Goal: Check status: Check status

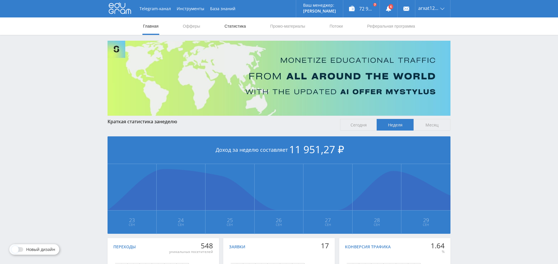
click at [234, 25] on link "Статистика" at bounding box center [235, 25] width 23 height 17
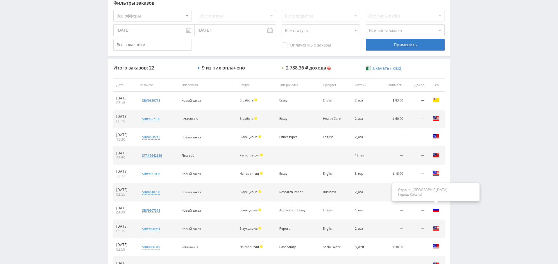
scroll to position [223, 0]
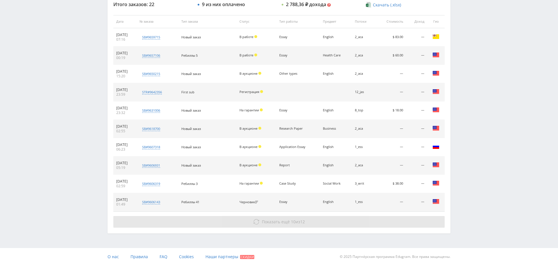
click at [281, 220] on span "Показать ещё" at bounding box center [276, 222] width 28 height 6
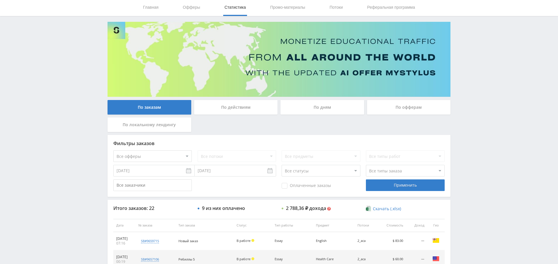
scroll to position [0, 0]
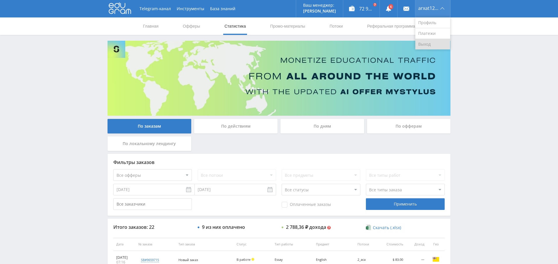
click at [430, 42] on link "Выход" at bounding box center [433, 44] width 35 height 10
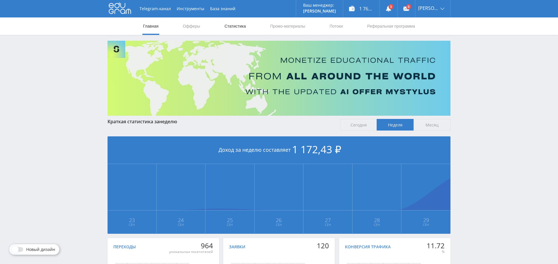
click at [235, 26] on link "Статистика" at bounding box center [235, 25] width 23 height 17
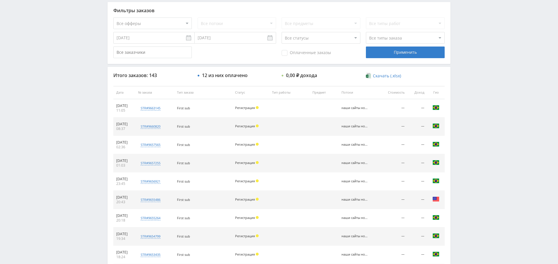
scroll to position [223, 0]
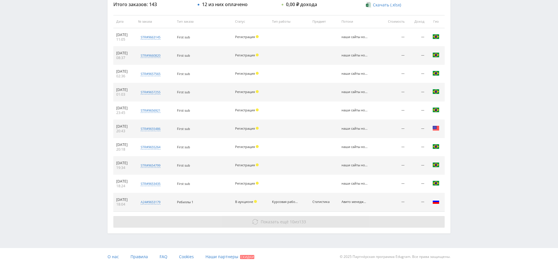
click at [278, 222] on span "Показать ещё" at bounding box center [275, 222] width 28 height 6
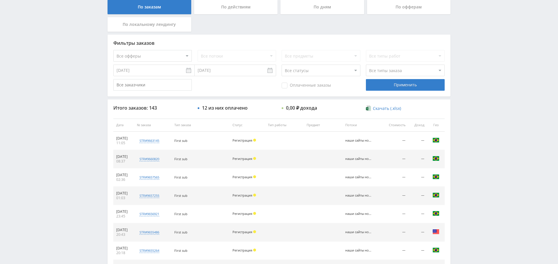
scroll to position [0, 0]
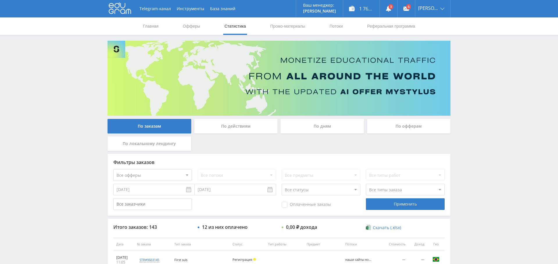
drag, startPoint x: 302, startPoint y: 206, endPoint x: 311, endPoint y: 205, distance: 9.0
click at [301, 206] on span "Оплаченные заказы" at bounding box center [306, 205] width 49 height 6
click at [0, 0] on input "Оплаченные заказы" at bounding box center [0, 0] width 0 height 0
drag, startPoint x: 389, startPoint y: 206, endPoint x: 383, endPoint y: 205, distance: 6.7
click at [389, 206] on div "Применить" at bounding box center [405, 204] width 79 height 12
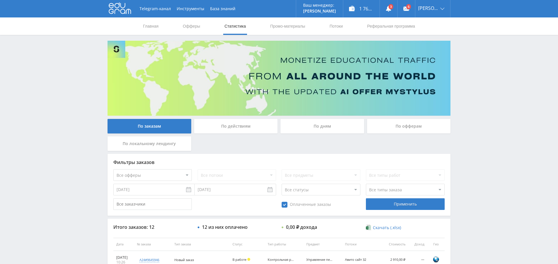
click at [321, 124] on div "По дням" at bounding box center [323, 126] width 84 height 15
click at [0, 0] on input "По дням" at bounding box center [0, 0] width 0 height 0
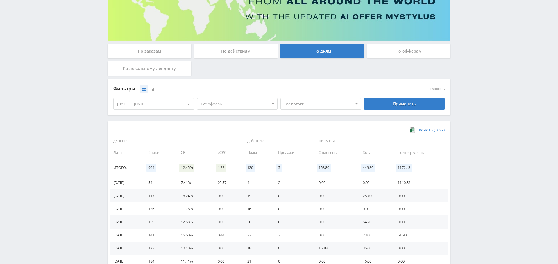
scroll to position [78, 0]
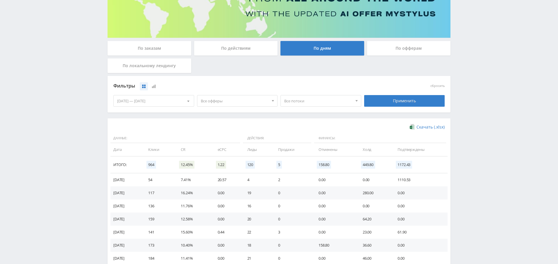
click at [240, 101] on span "Все офферы" at bounding box center [235, 100] width 68 height 11
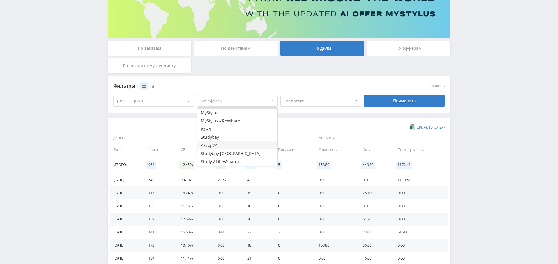
scroll to position [0, 0]
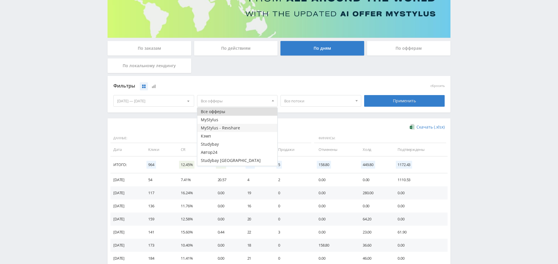
click at [229, 129] on button "MyStylus - Revshare" at bounding box center [237, 128] width 80 height 8
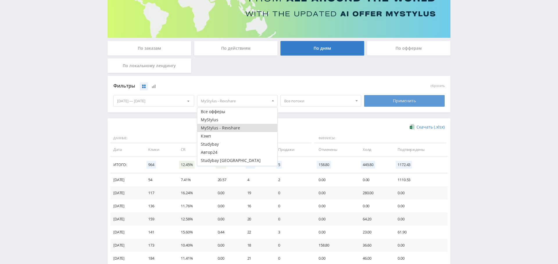
click at [389, 102] on div "Применить" at bounding box center [404, 101] width 81 height 12
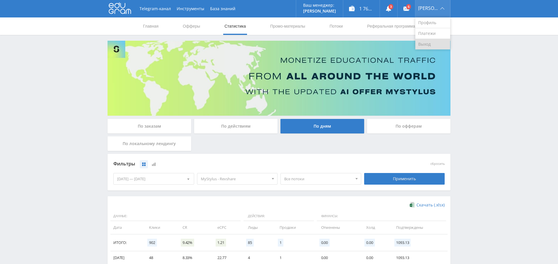
click at [437, 44] on link "Выход" at bounding box center [433, 44] width 35 height 10
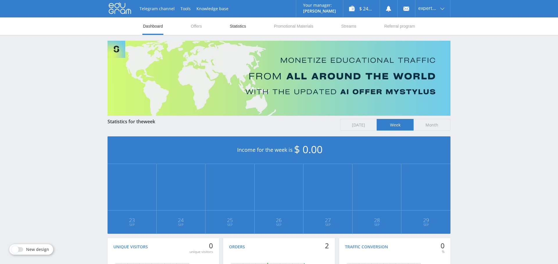
click at [239, 27] on link "Statistics" at bounding box center [237, 25] width 17 height 17
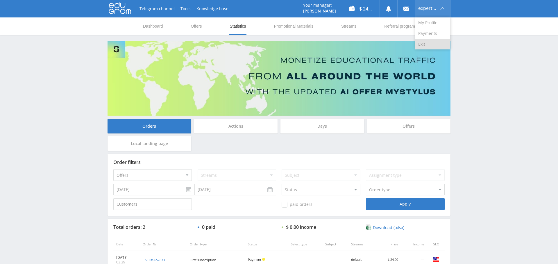
click at [432, 42] on link "Exit" at bounding box center [433, 44] width 35 height 10
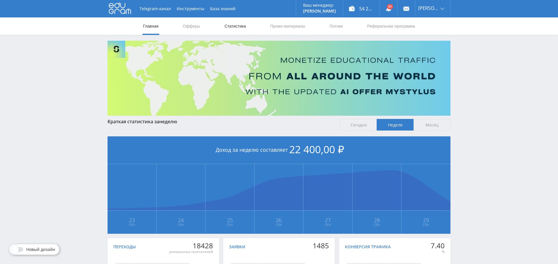
click at [240, 22] on link "Статистика" at bounding box center [235, 25] width 23 height 17
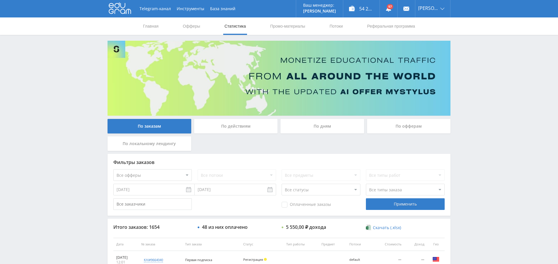
click at [163, 178] on select "Все офферы MyStylus MyStylus - Revshare Кэмп Studybay Автор24 Studybay Brazil А…" at bounding box center [152, 175] width 79 height 12
select select "340"
click at [396, 204] on div "Применить" at bounding box center [405, 204] width 79 height 12
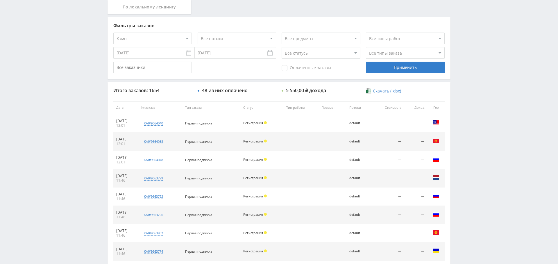
scroll to position [223, 0]
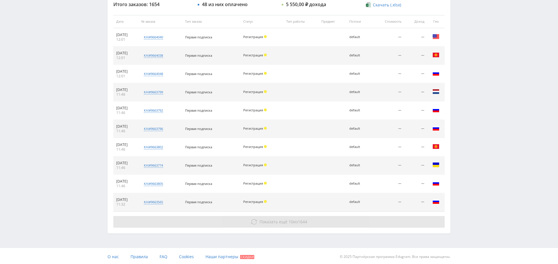
click at [247, 220] on button "Показать ещё 10 из 1644" at bounding box center [279, 222] width 332 height 12
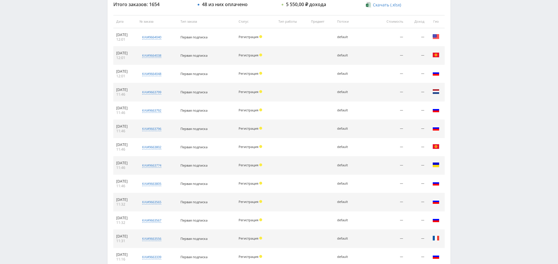
scroll to position [405, 0]
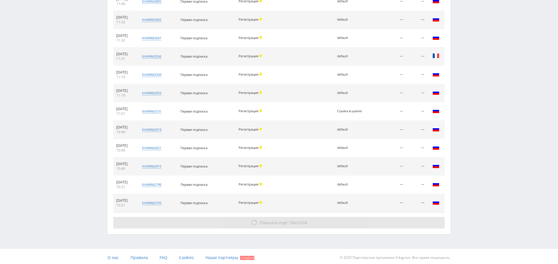
click at [275, 220] on span "Показать ещё" at bounding box center [274, 223] width 28 height 6
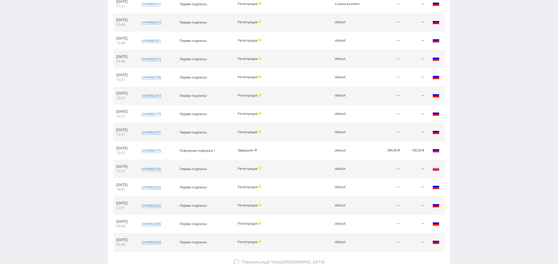
scroll to position [550, 0]
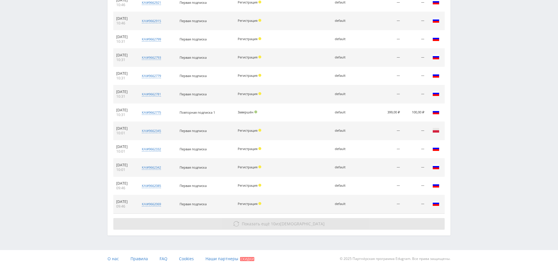
click at [270, 222] on span "Показать ещё" at bounding box center [256, 224] width 28 height 6
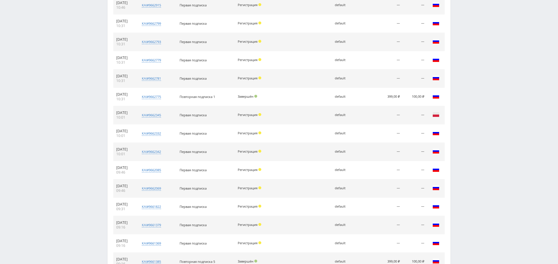
scroll to position [728, 0]
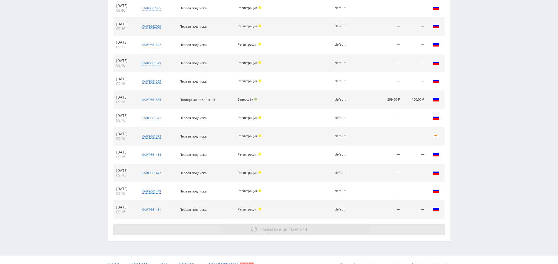
click at [259, 224] on button "Показать ещё 10 из 1614" at bounding box center [279, 230] width 332 height 12
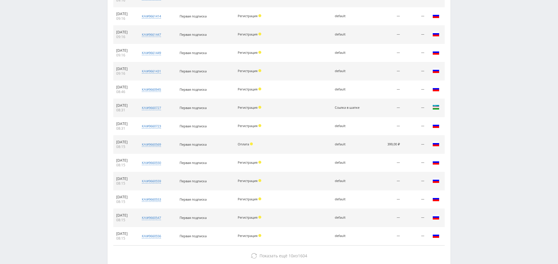
scroll to position [897, 0]
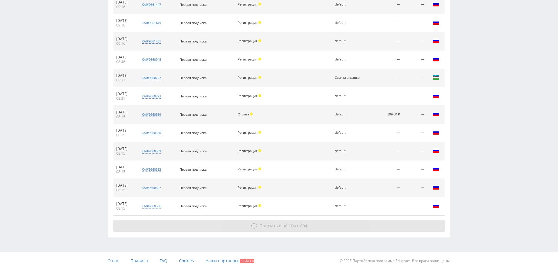
click at [279, 223] on span "Показать ещё" at bounding box center [274, 226] width 28 height 6
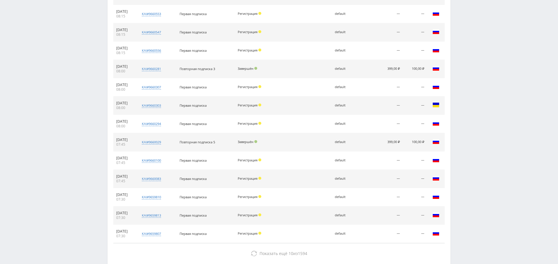
scroll to position [1079, 0]
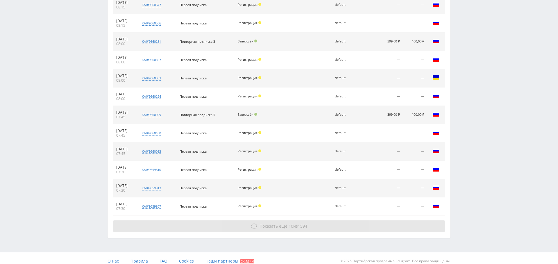
click at [269, 223] on span "Показать ещё" at bounding box center [274, 226] width 28 height 6
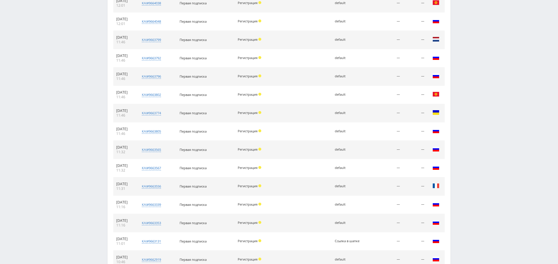
scroll to position [0, 0]
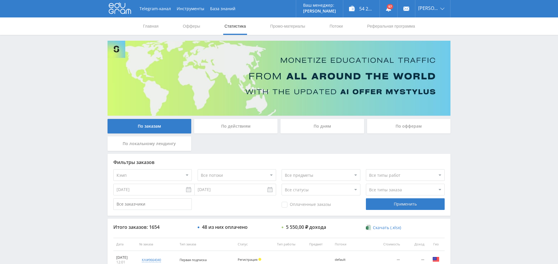
click at [335, 120] on div "По дням" at bounding box center [323, 126] width 84 height 15
click at [0, 0] on input "По дням" at bounding box center [0, 0] width 0 height 0
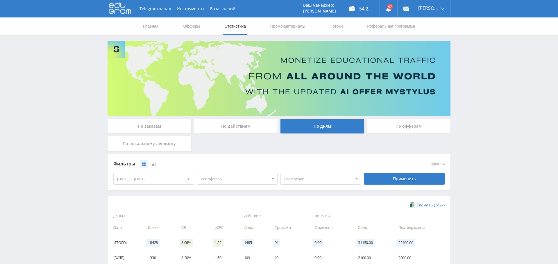
click at [245, 180] on span "Все офферы" at bounding box center [235, 178] width 68 height 11
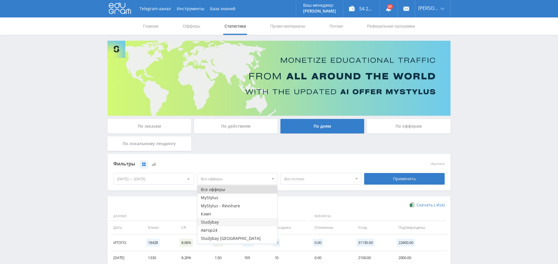
scroll to position [4, 0]
click at [231, 210] on button "Кэмп" at bounding box center [237, 210] width 80 height 8
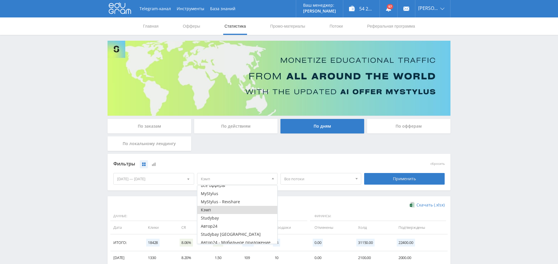
click at [370, 195] on div "Фильтры сбросить 23.09.2025 — 29.09.2025 Календарь Период Сентябрь, 2025 Пн Вт …" at bounding box center [279, 175] width 343 height 42
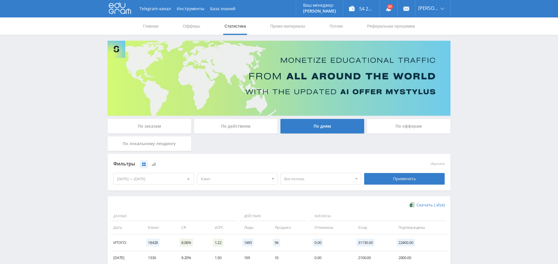
drag, startPoint x: 416, startPoint y: 181, endPoint x: 379, endPoint y: 186, distance: 36.8
click at [416, 181] on div "Применить" at bounding box center [404, 179] width 81 height 12
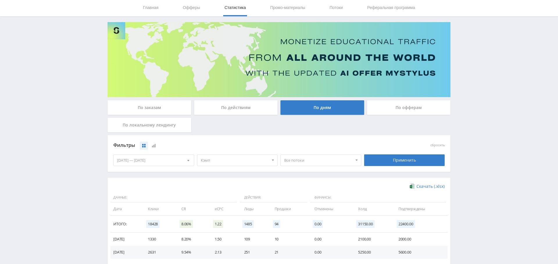
scroll to position [0, 0]
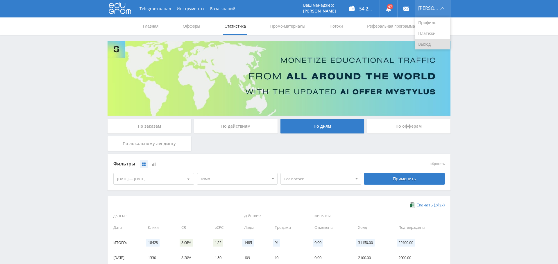
click at [430, 41] on link "Выход" at bounding box center [433, 44] width 35 height 10
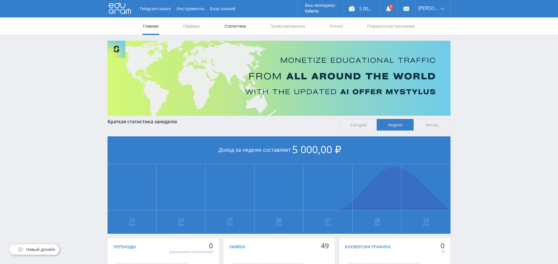
click at [239, 28] on link "Статистика" at bounding box center [235, 25] width 23 height 17
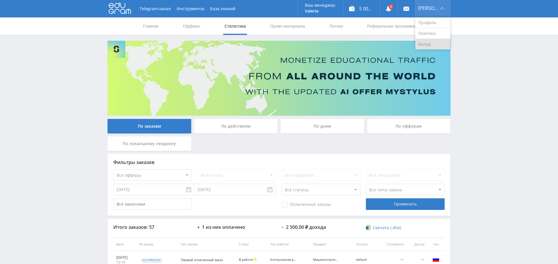
click at [436, 45] on link "Выход" at bounding box center [433, 44] width 35 height 10
